Goal: Find specific page/section: Find specific page/section

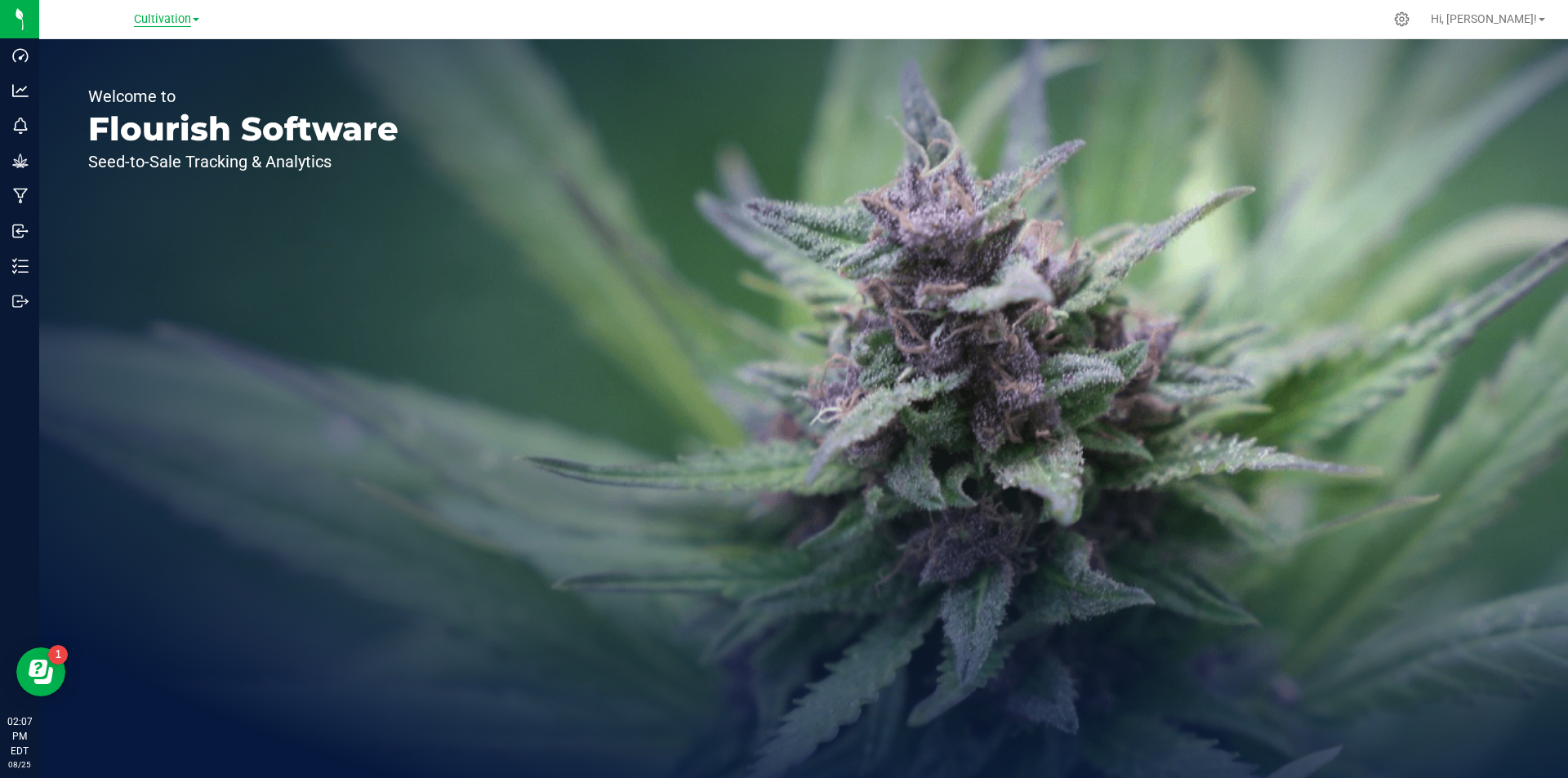
click at [191, 19] on span "Cultivation" at bounding box center [162, 20] width 57 height 15
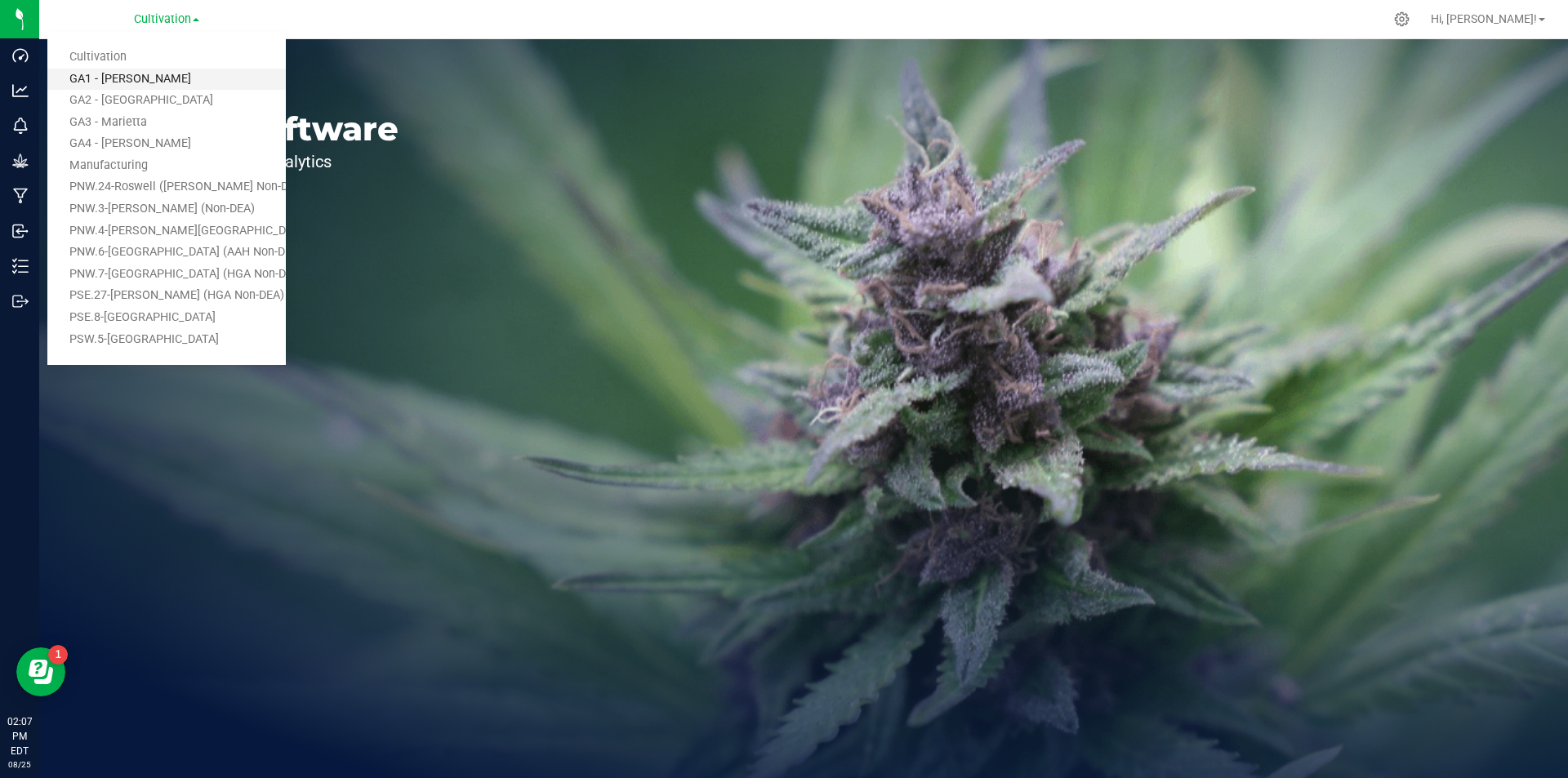
click at [147, 85] on link "GA1 - [PERSON_NAME]" at bounding box center [167, 79] width 239 height 22
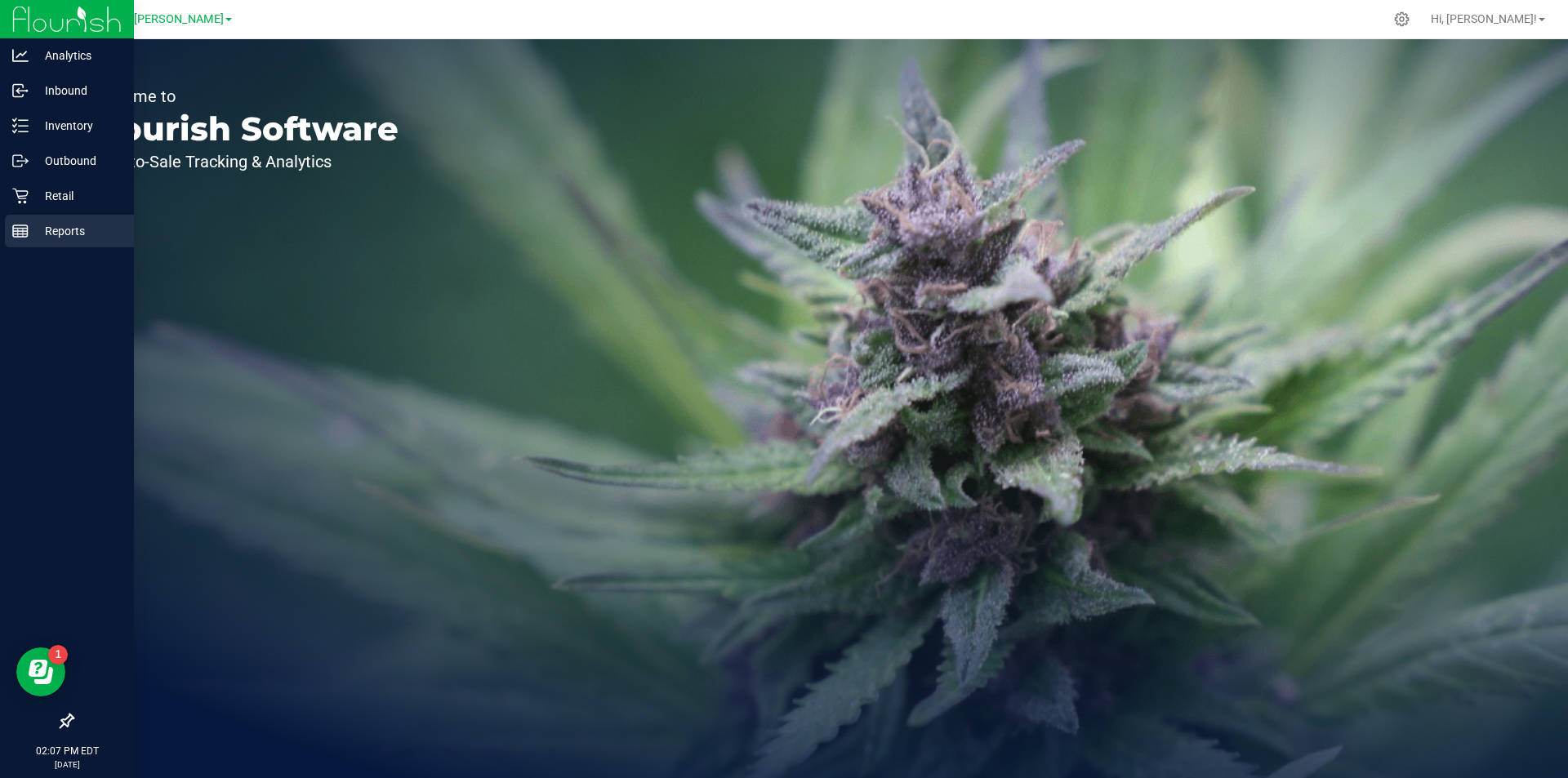
click at [72, 236] on p "Reports" at bounding box center [77, 230] width 98 height 19
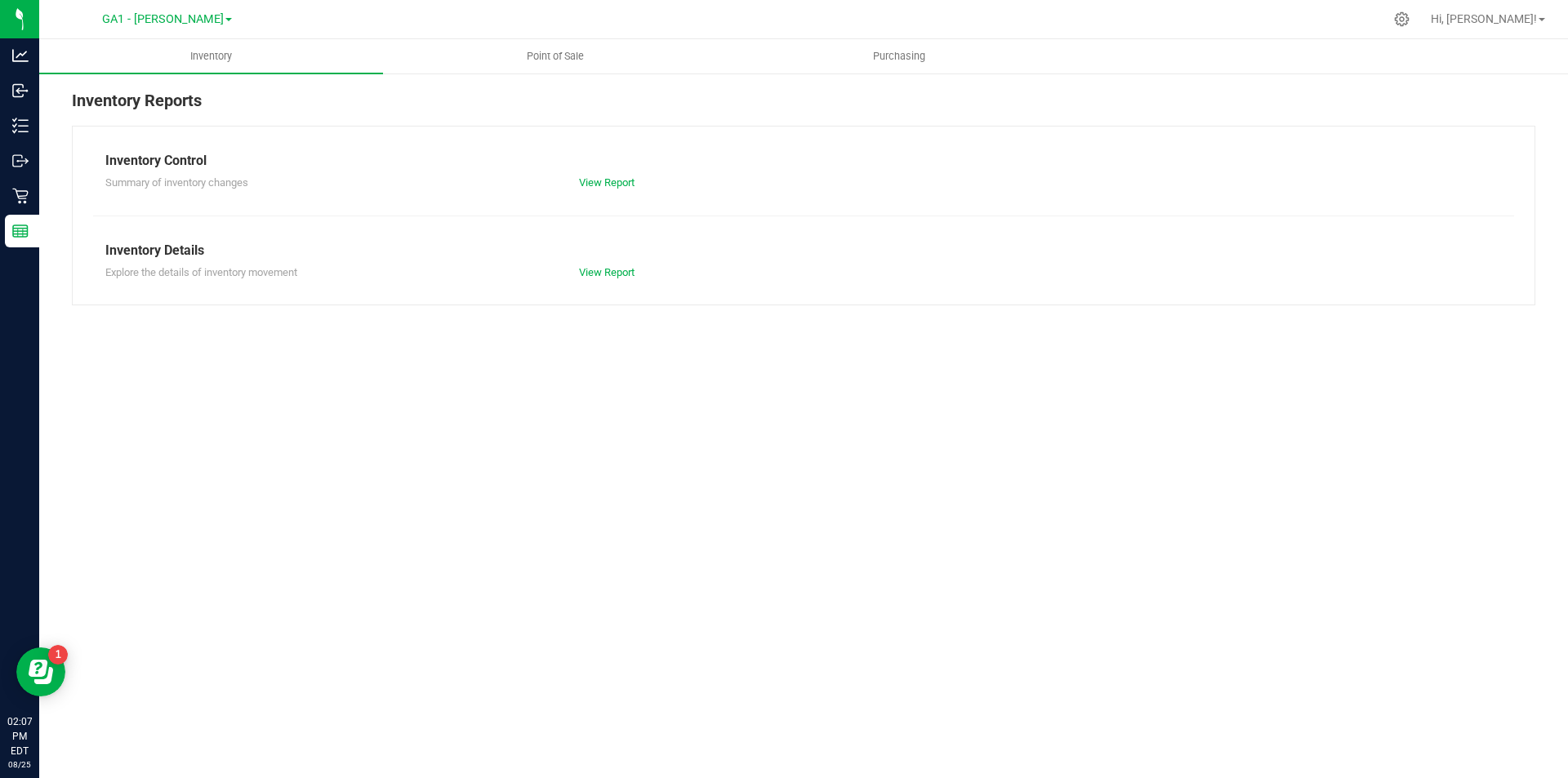
click at [446, 359] on div "Inventory Point of Sale Purchasing Inventory Reports Inventory Control Summary …" at bounding box center [803, 408] width 1529 height 739
click at [250, 365] on div "Inventory Point of Sale Purchasing Inventory Reports Inventory Control Summary …" at bounding box center [803, 408] width 1529 height 739
click at [338, 372] on div "Inventory Point of Sale Purchasing Inventory Reports Inventory Control Summary …" at bounding box center [803, 408] width 1529 height 739
click at [172, 18] on span "GA1 - [PERSON_NAME]" at bounding box center [163, 20] width 122 height 15
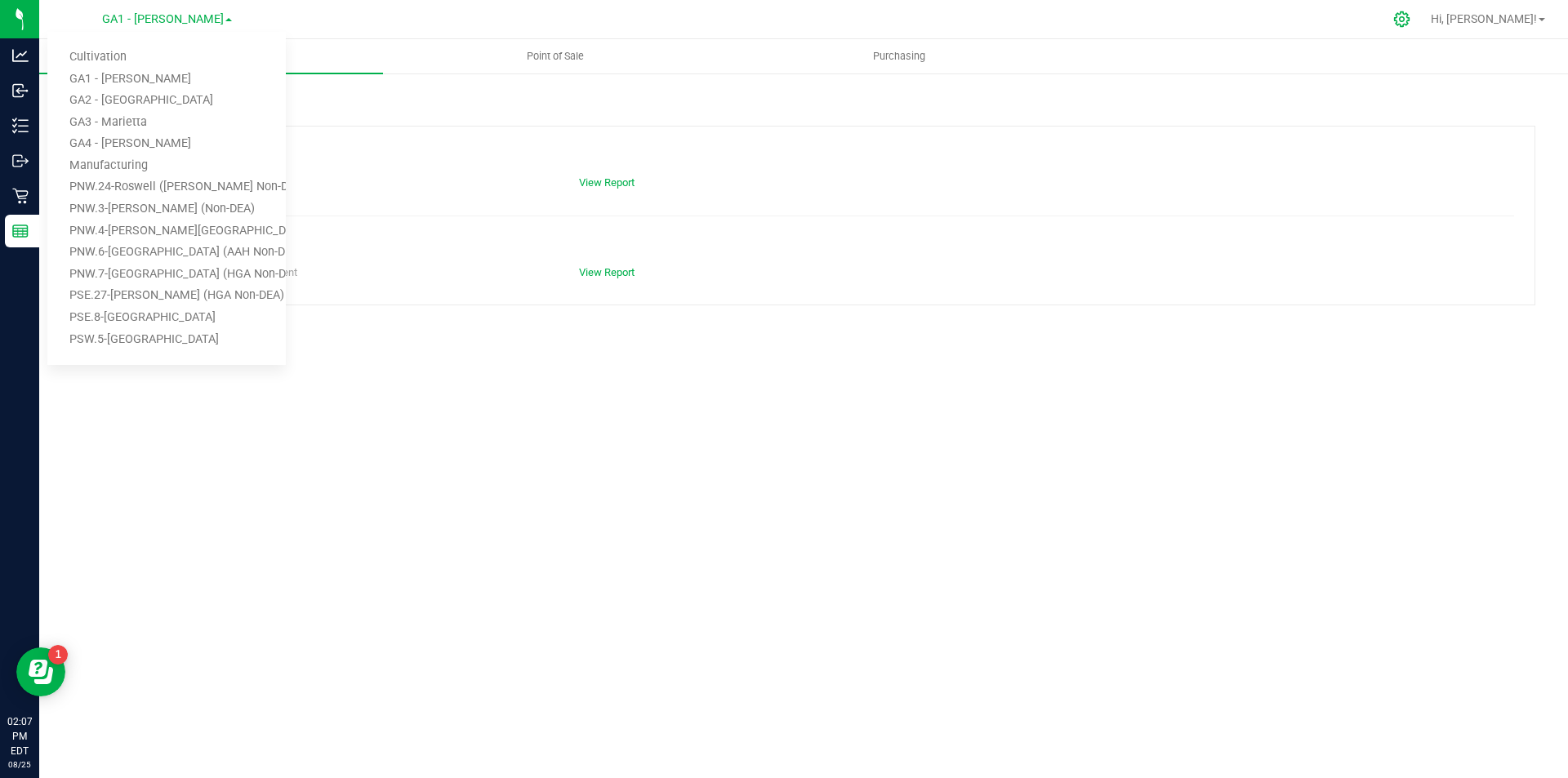
click at [1411, 22] on icon at bounding box center [1402, 19] width 18 height 18
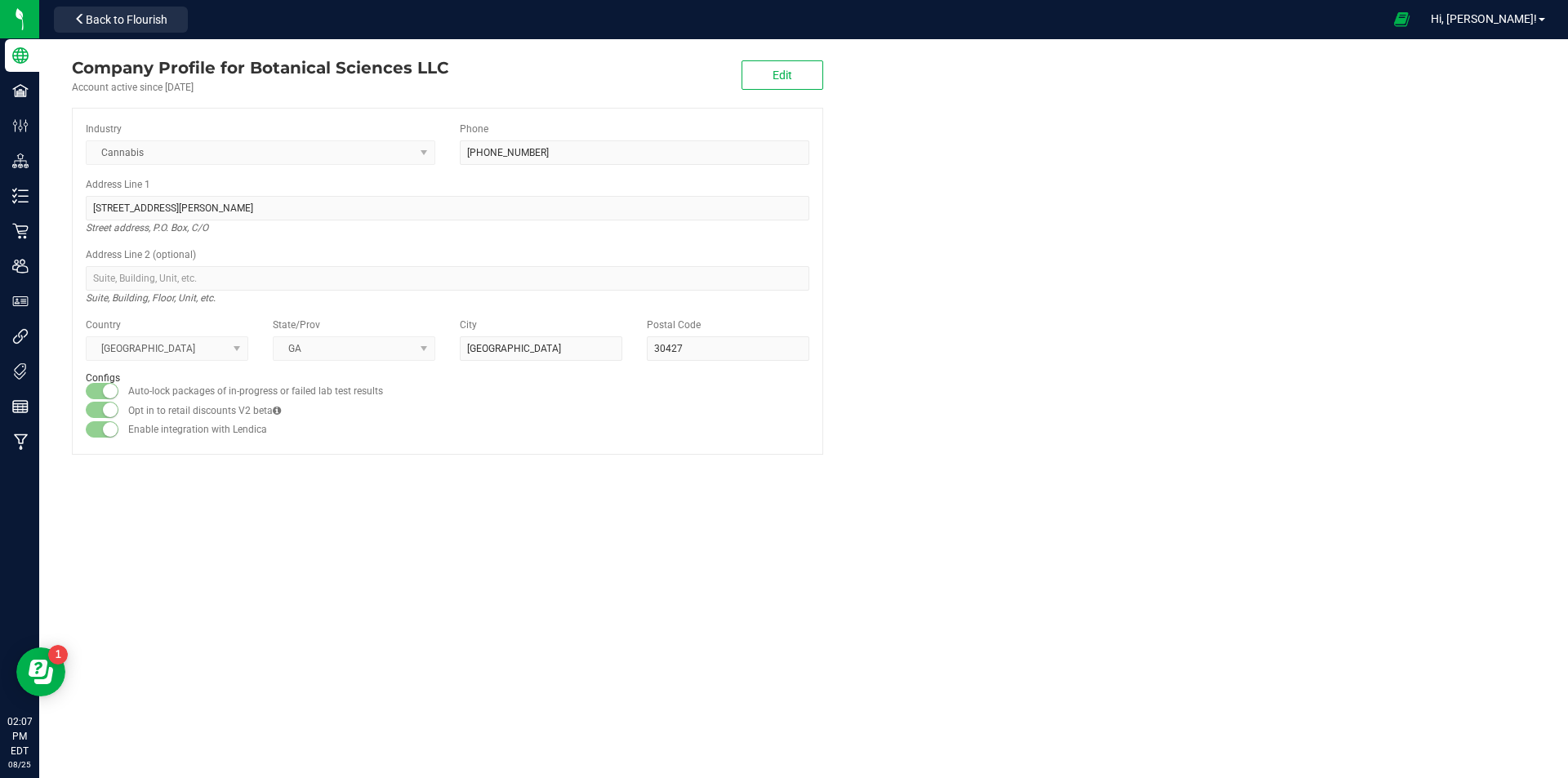
click at [129, 473] on div "Company Profile for Botanical Sciences LLC Account active since [DATE] Edit Ind…" at bounding box center [803, 260] width 1529 height 441
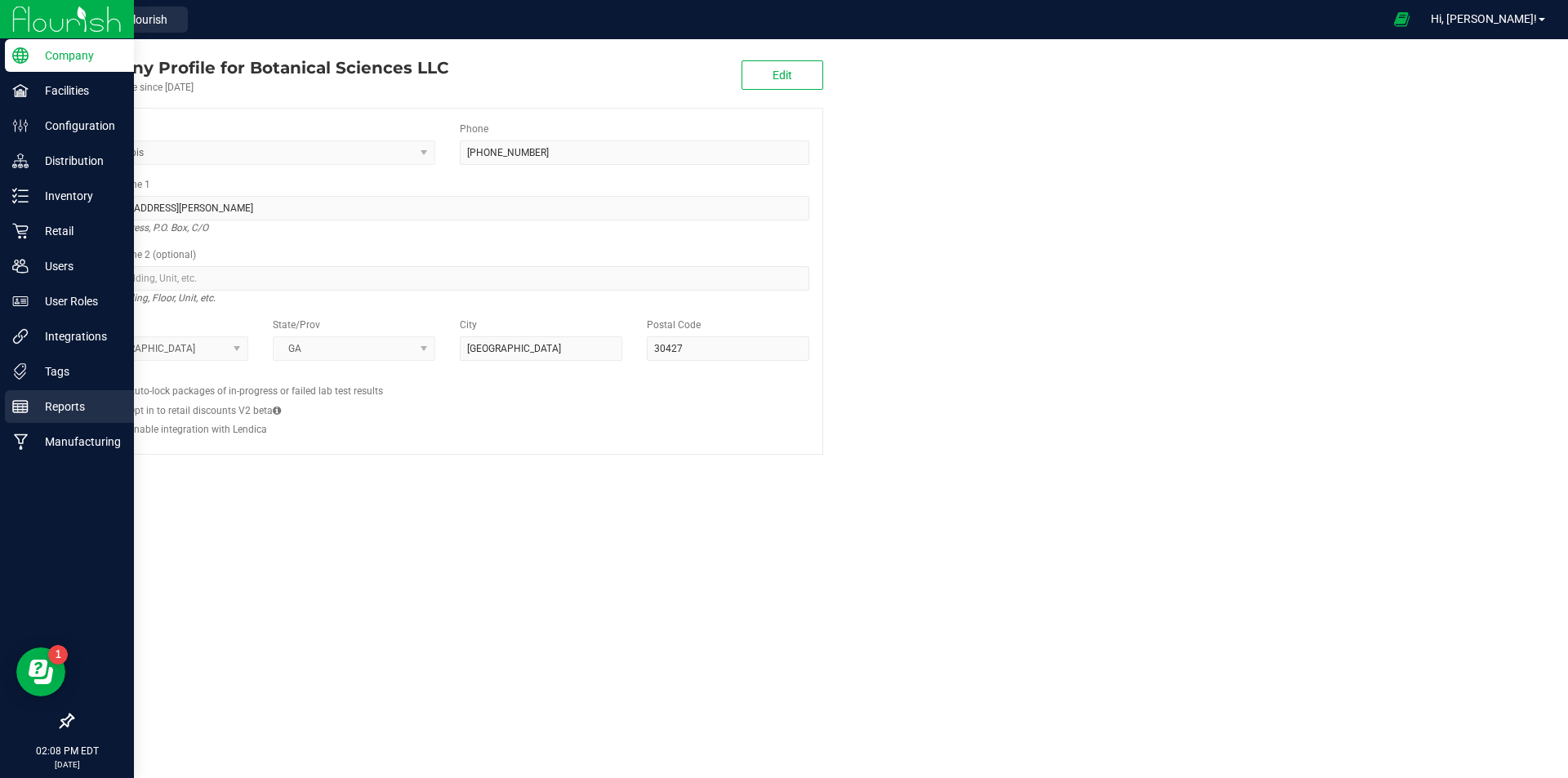
click at [81, 404] on p "Reports" at bounding box center [77, 406] width 98 height 19
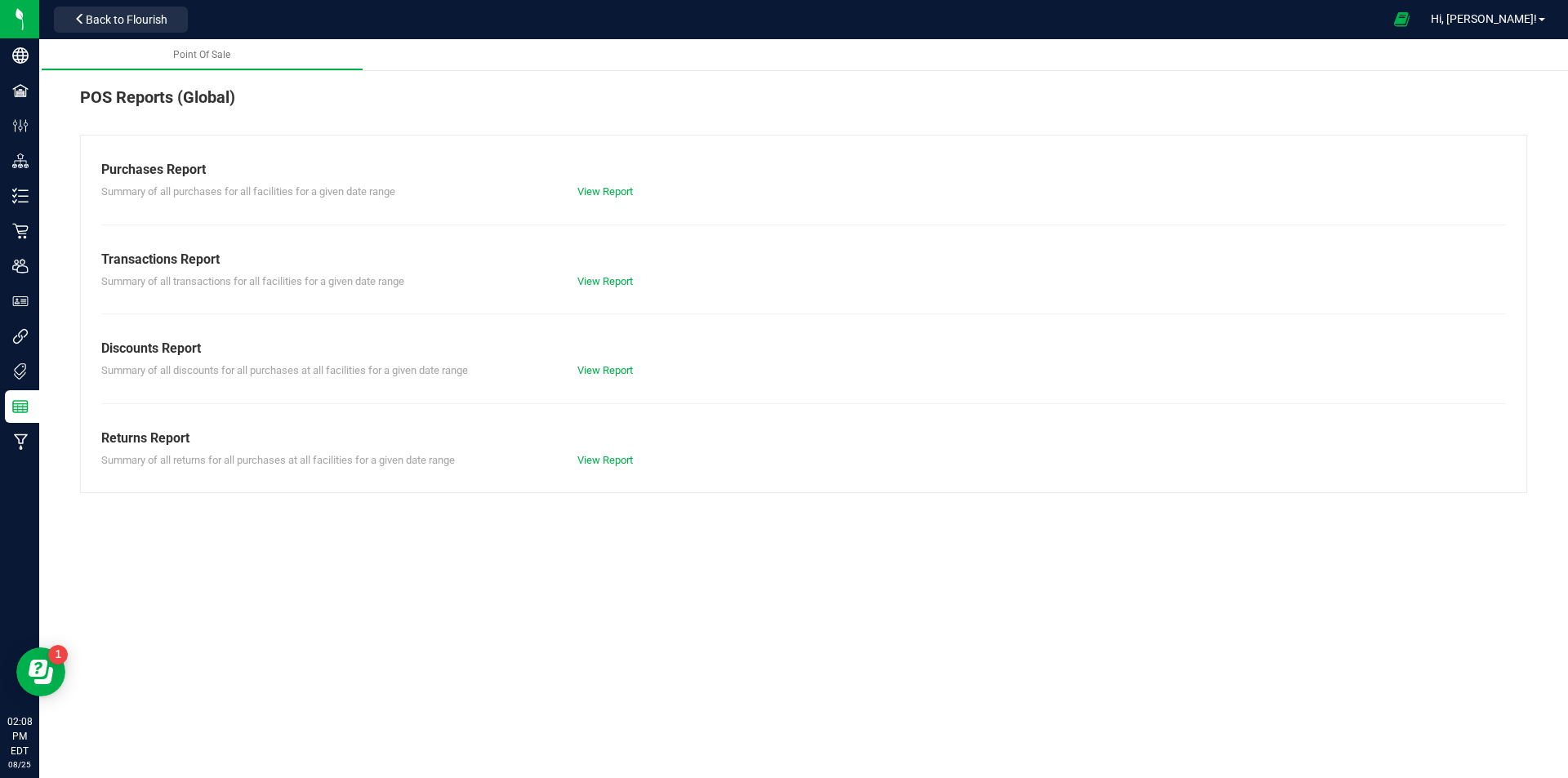
click at [270, 108] on div "POS Reports (Global)" at bounding box center [783, 104] width 1407 height 38
click at [139, 22] on span "Back to Flourish" at bounding box center [127, 20] width 82 height 13
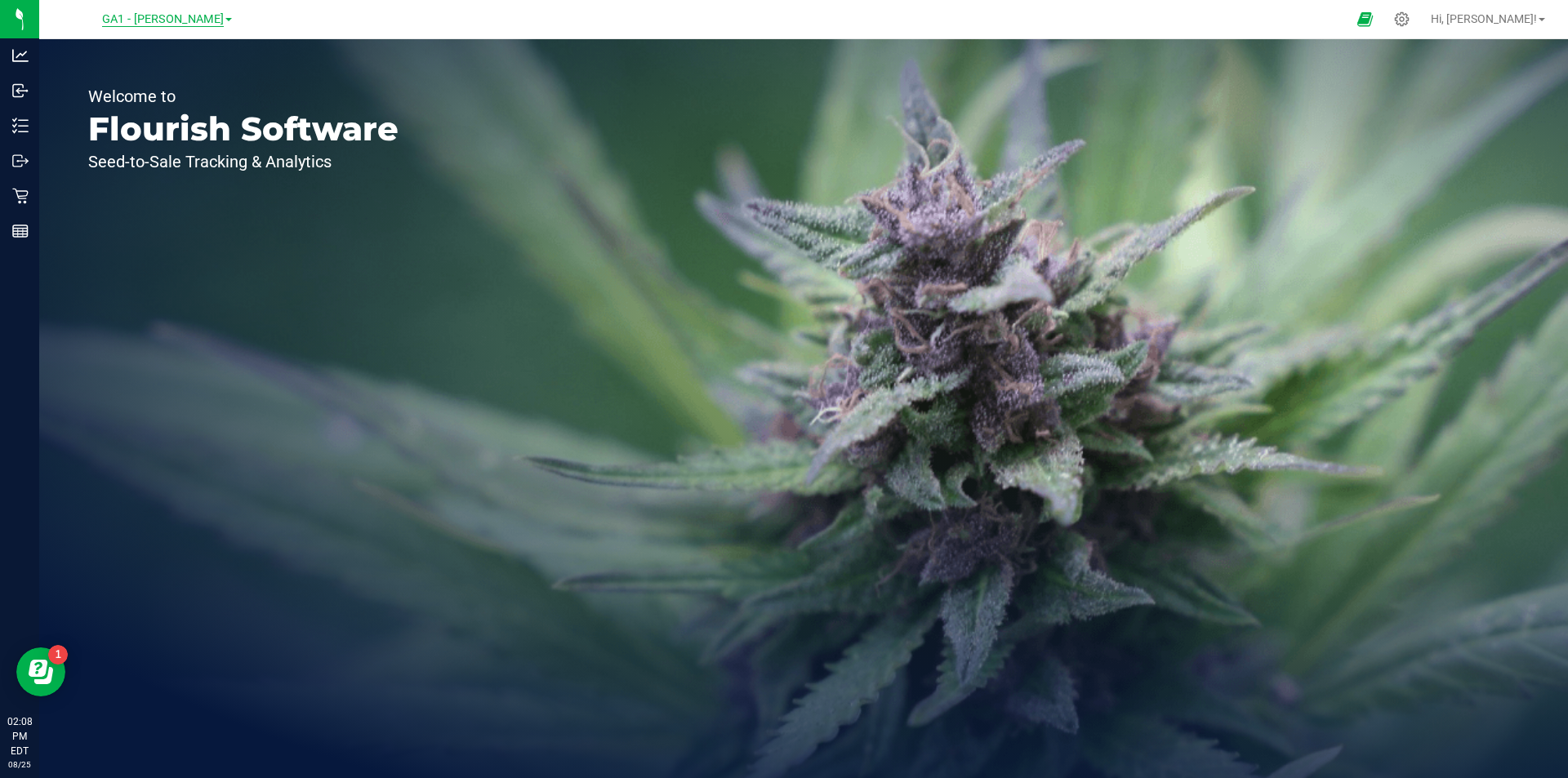
click at [144, 23] on span "GA1 - [PERSON_NAME]" at bounding box center [163, 20] width 122 height 15
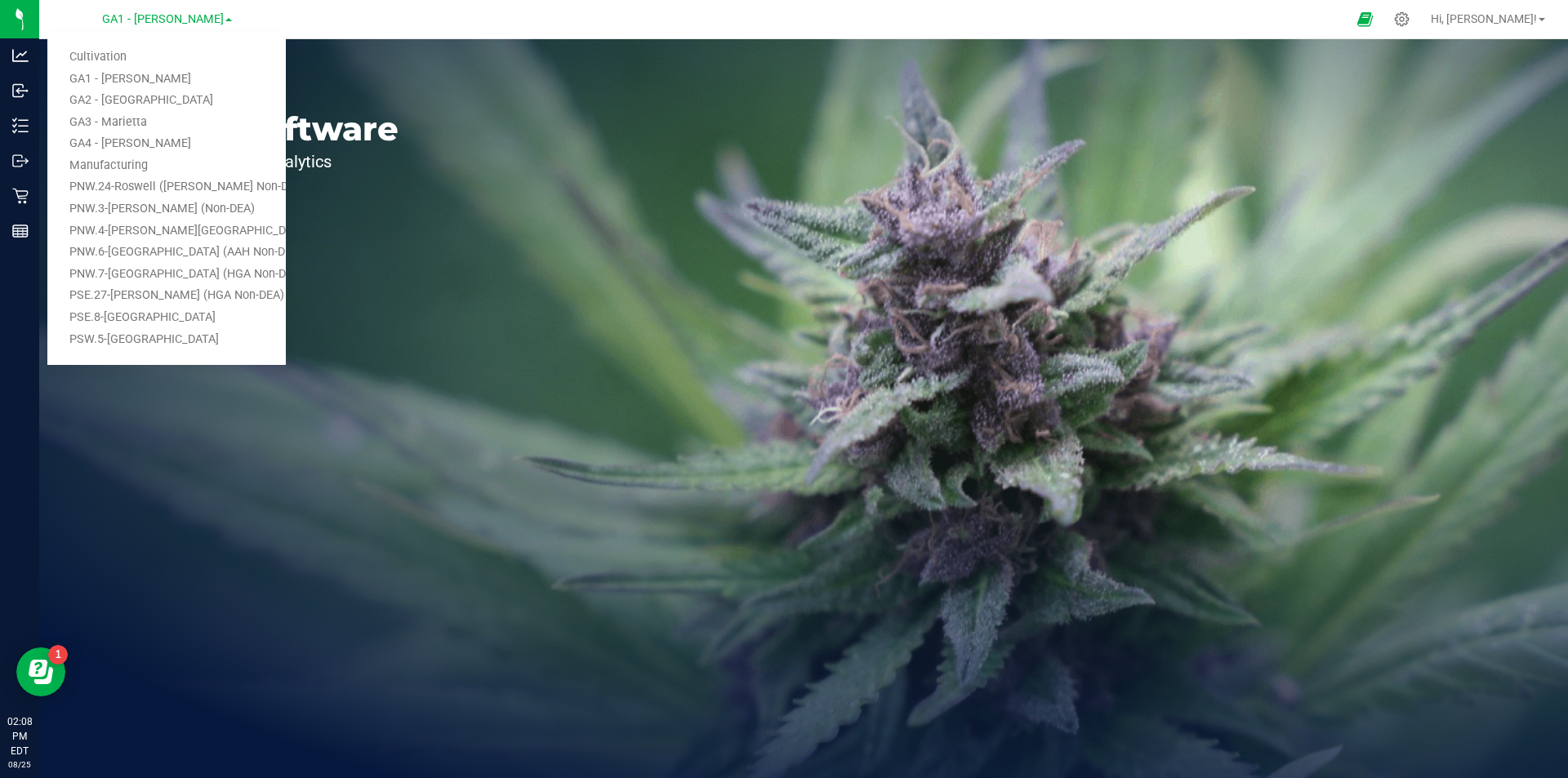
drag, startPoint x: 486, startPoint y: 42, endPoint x: 222, endPoint y: 114, distance: 273.6
click at [485, 42] on div "Welcome to Flourish Software Seed-to-Sale Tracking & Analytics" at bounding box center [803, 408] width 1529 height 739
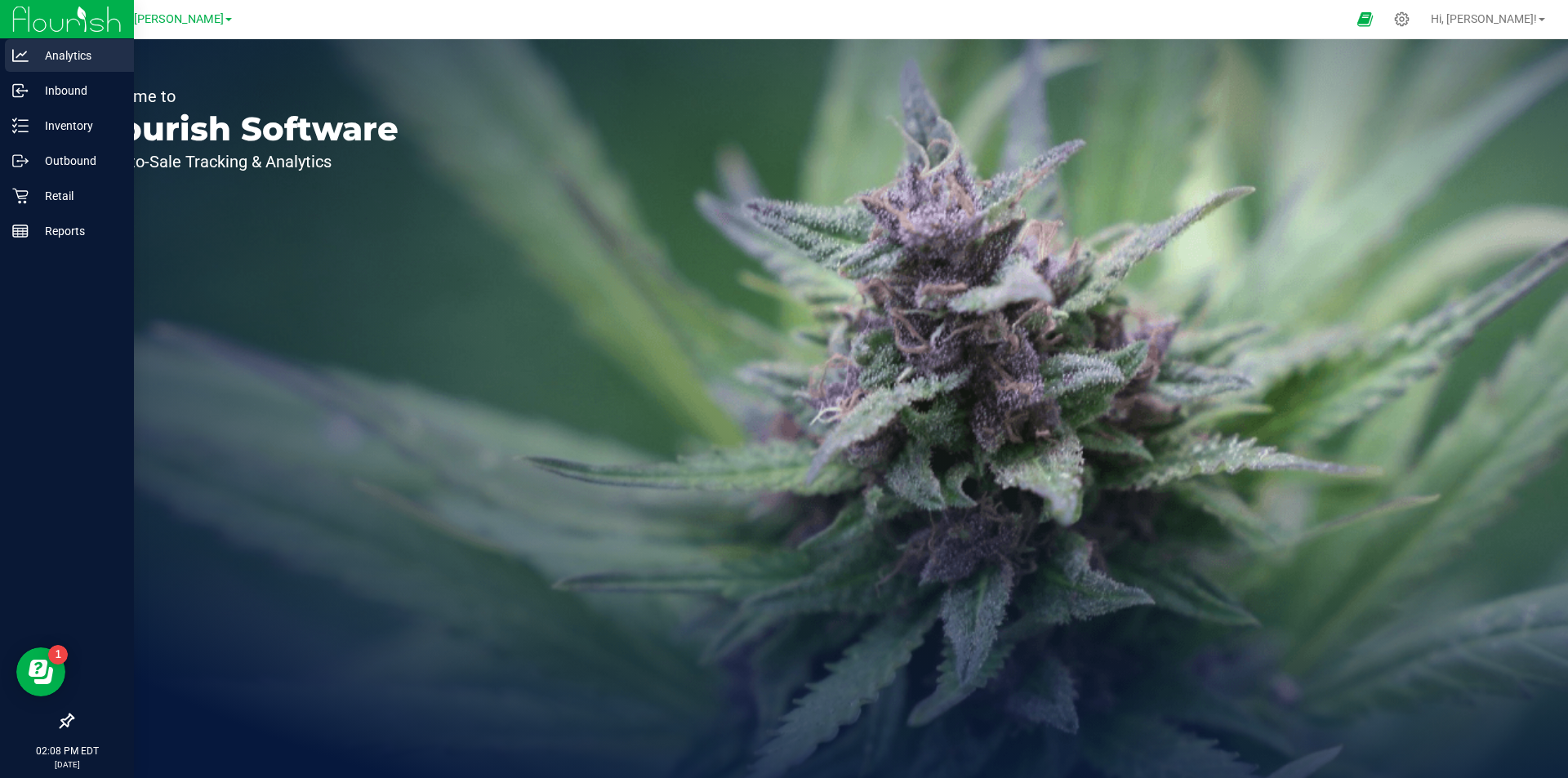
click at [43, 55] on p "Analytics" at bounding box center [77, 55] width 98 height 19
